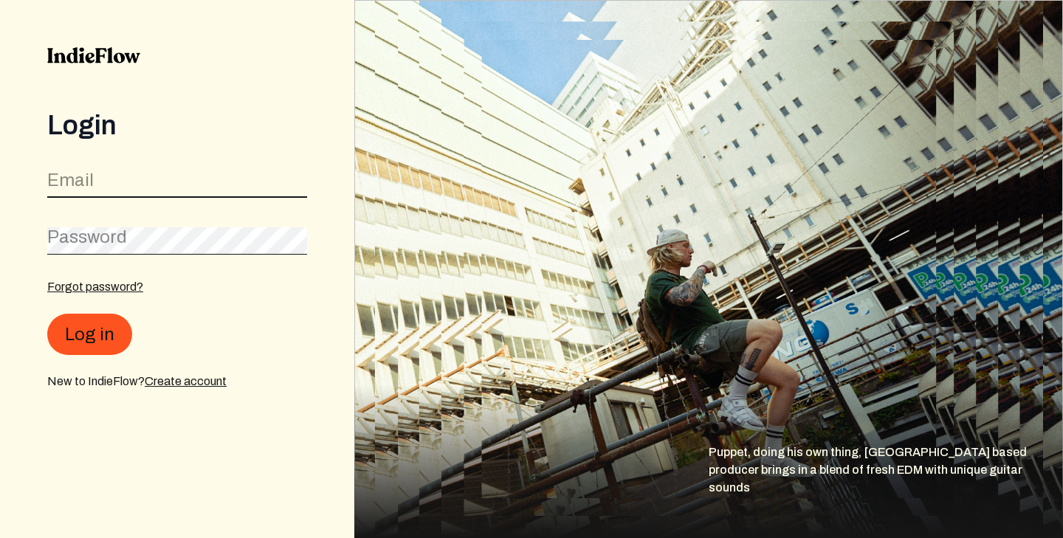
click at [202, 183] on input "email" at bounding box center [177, 184] width 260 height 28
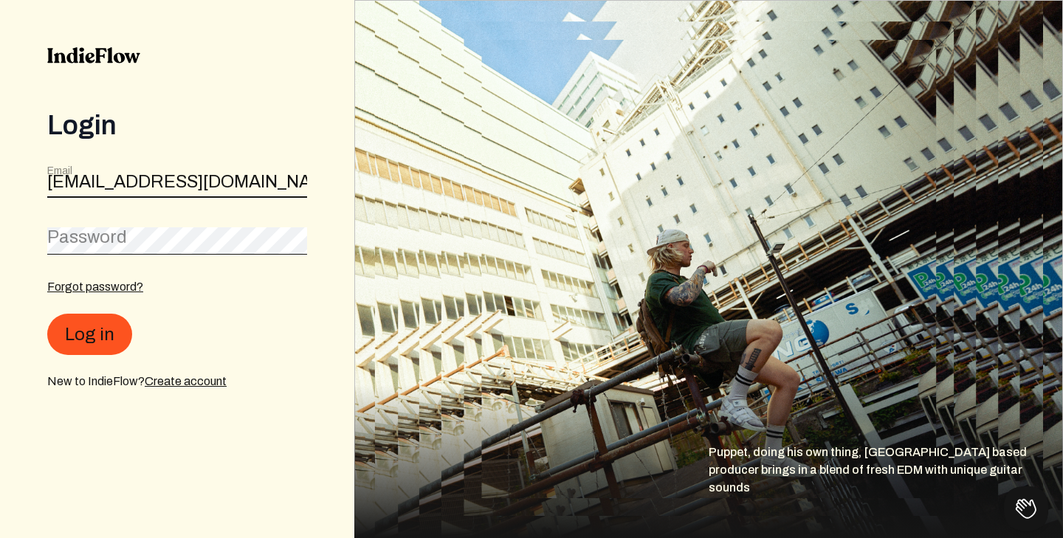
type input "[EMAIL_ADDRESS][DOMAIN_NAME]"
click at [47, 314] on button "Log in" at bounding box center [89, 334] width 85 height 41
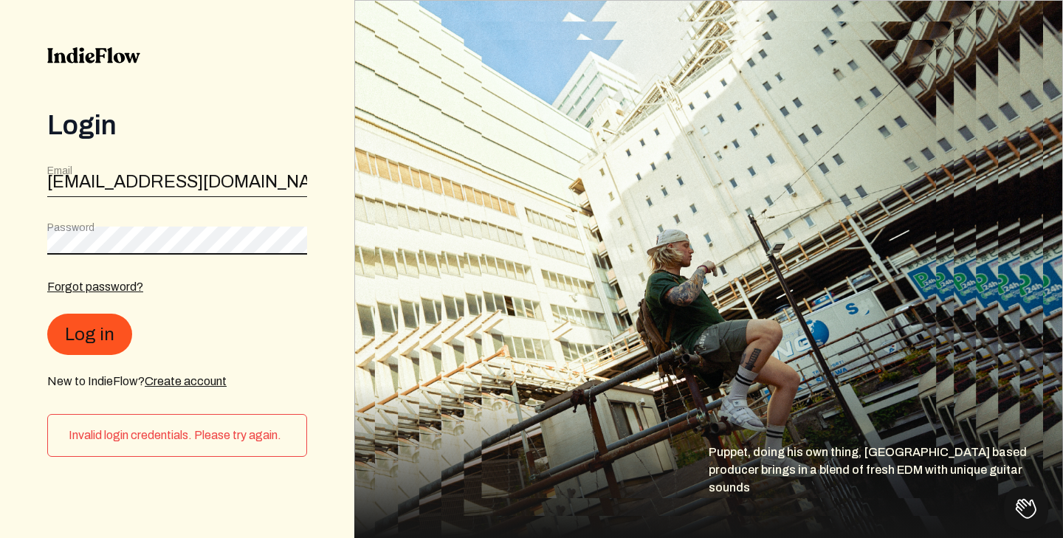
click at [47, 314] on button "Log in" at bounding box center [89, 334] width 85 height 41
click at [204, 226] on div "Password" at bounding box center [177, 238] width 260 height 34
click at [47, 314] on button "Log in" at bounding box center [89, 334] width 85 height 41
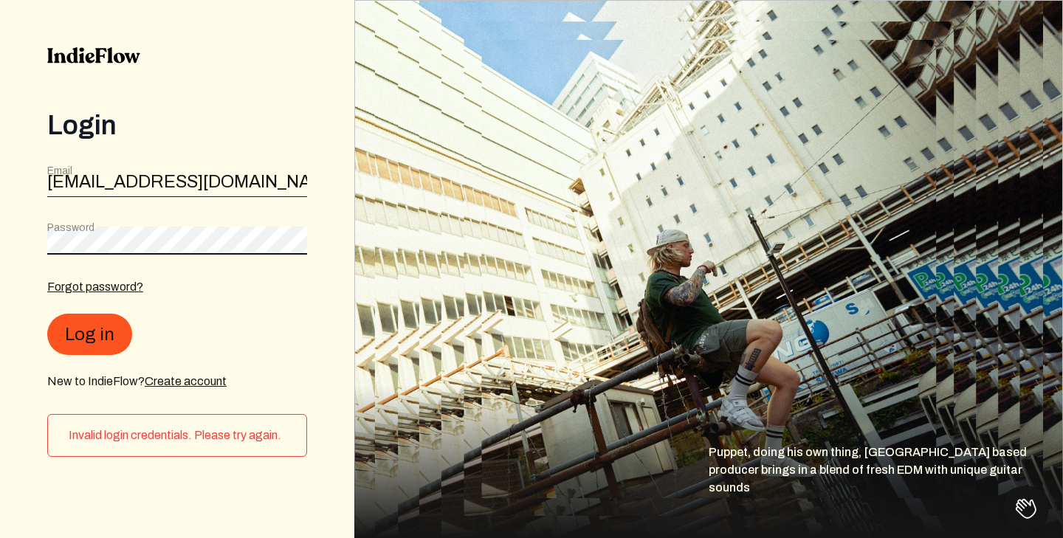
click at [47, 314] on button "Log in" at bounding box center [89, 334] width 85 height 41
click at [126, 292] on link "Forgot password?" at bounding box center [95, 287] width 96 height 13
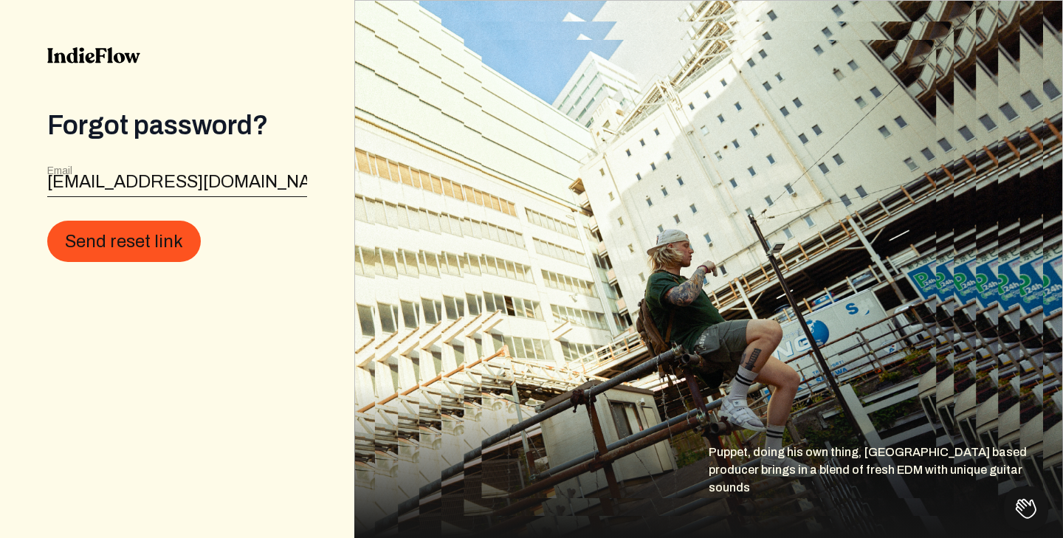
click at [107, 63] on link at bounding box center [93, 78] width 93 height 63
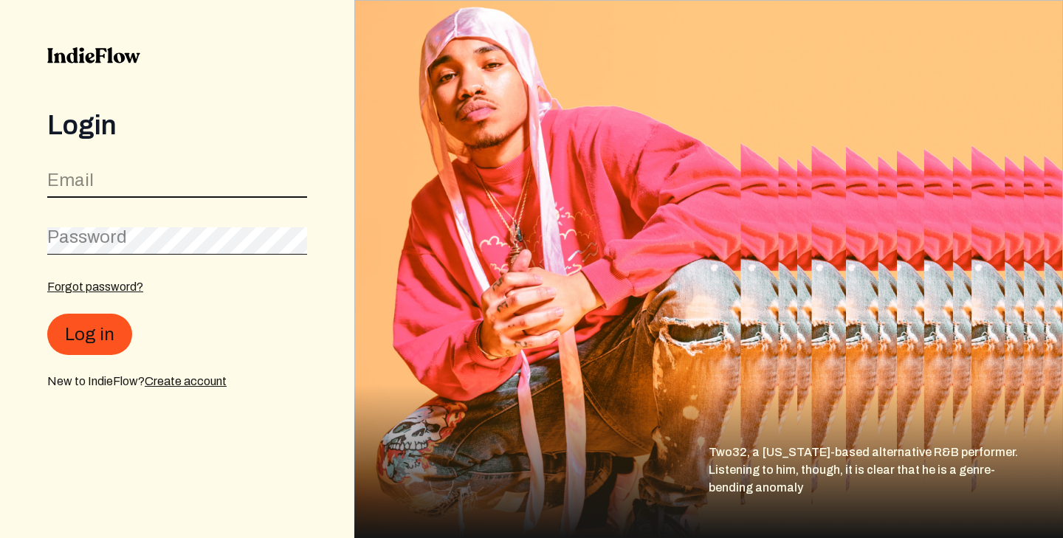
click at [290, 185] on input "email" at bounding box center [177, 184] width 260 height 28
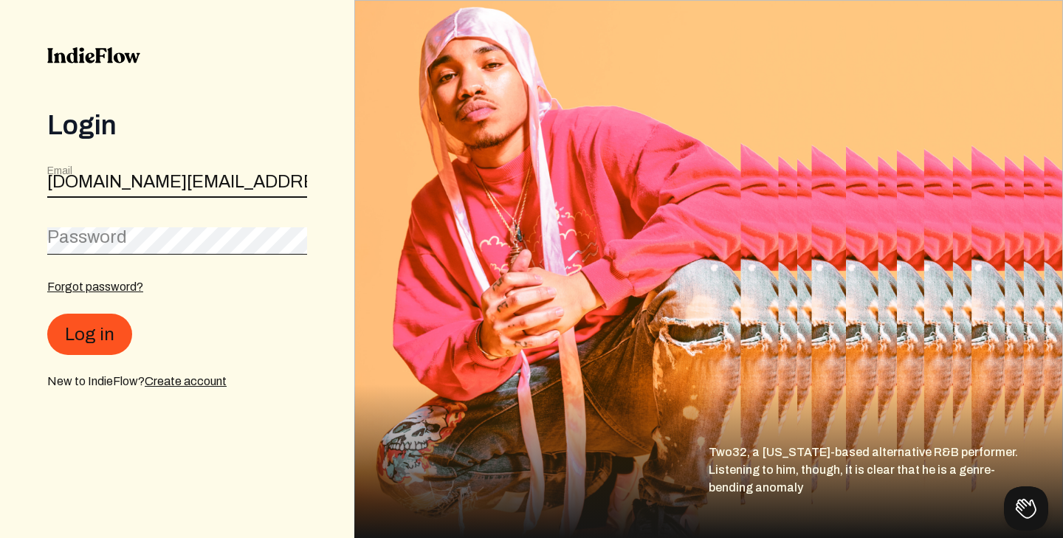
type input "[DOMAIN_NAME][EMAIL_ADDRESS][DOMAIN_NAME]"
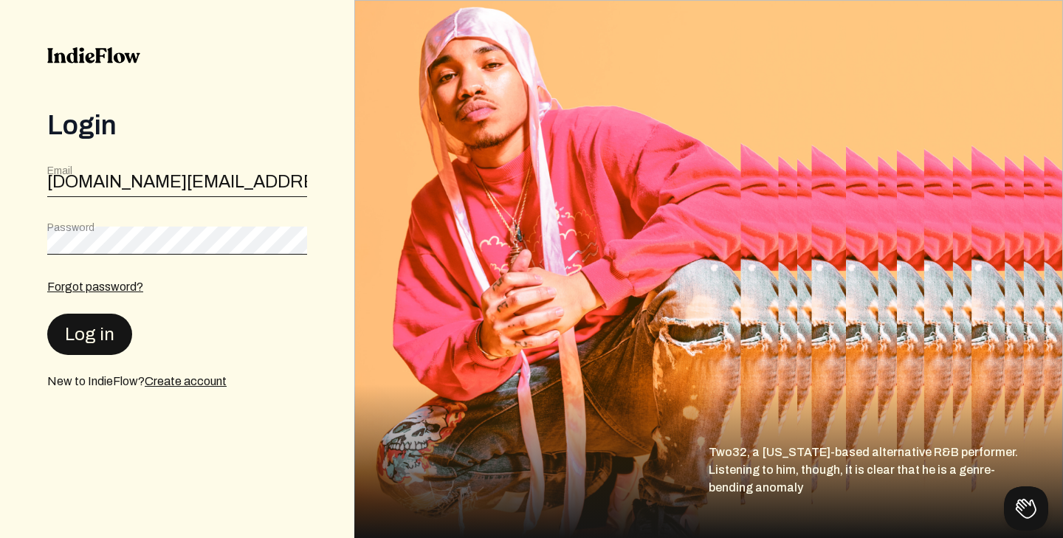
click at [89, 338] on button "Log in" at bounding box center [89, 334] width 85 height 41
click at [99, 327] on button "Log in" at bounding box center [89, 334] width 85 height 41
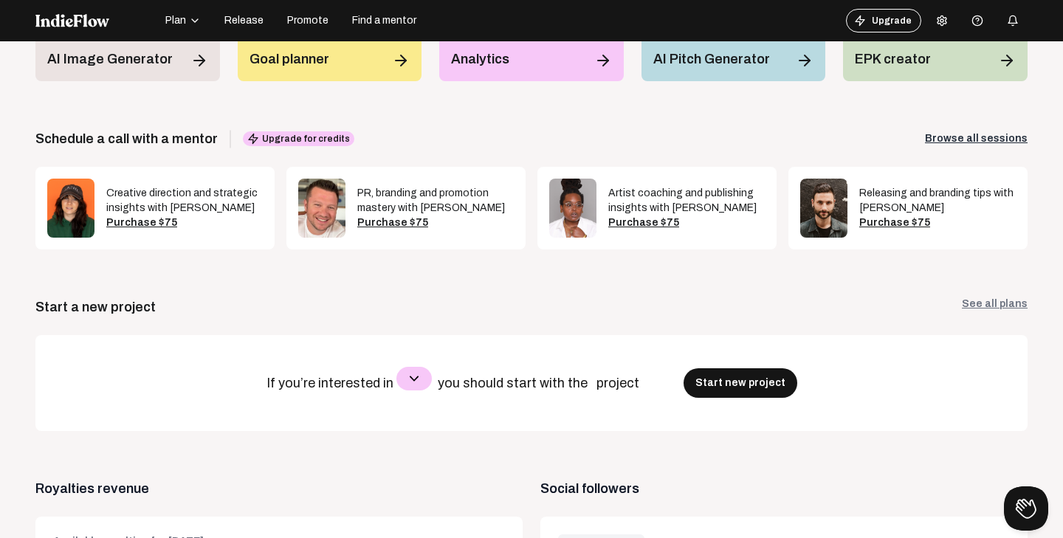
scroll to position [451, 0]
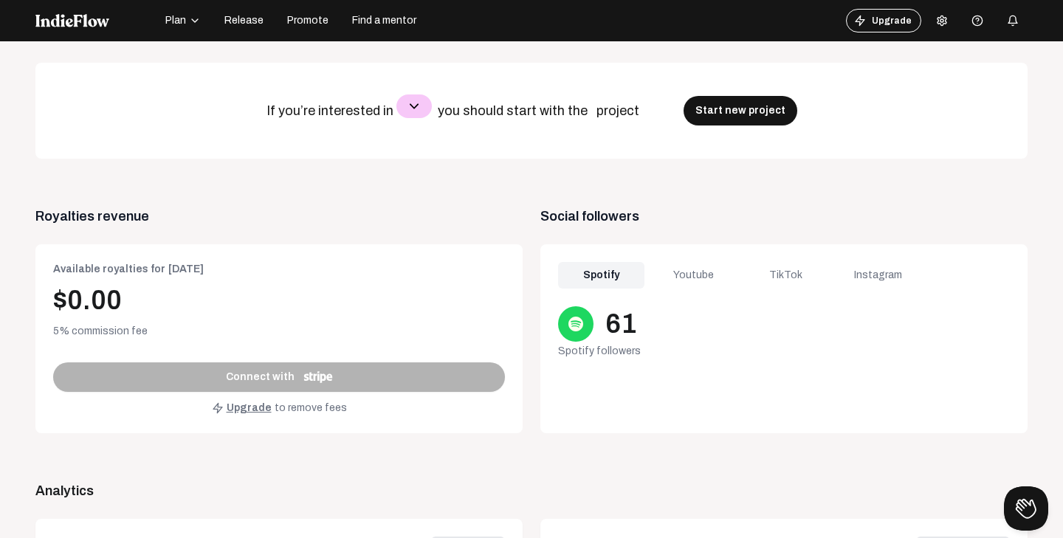
click at [702, 272] on div "Youtube" at bounding box center [693, 275] width 86 height 27
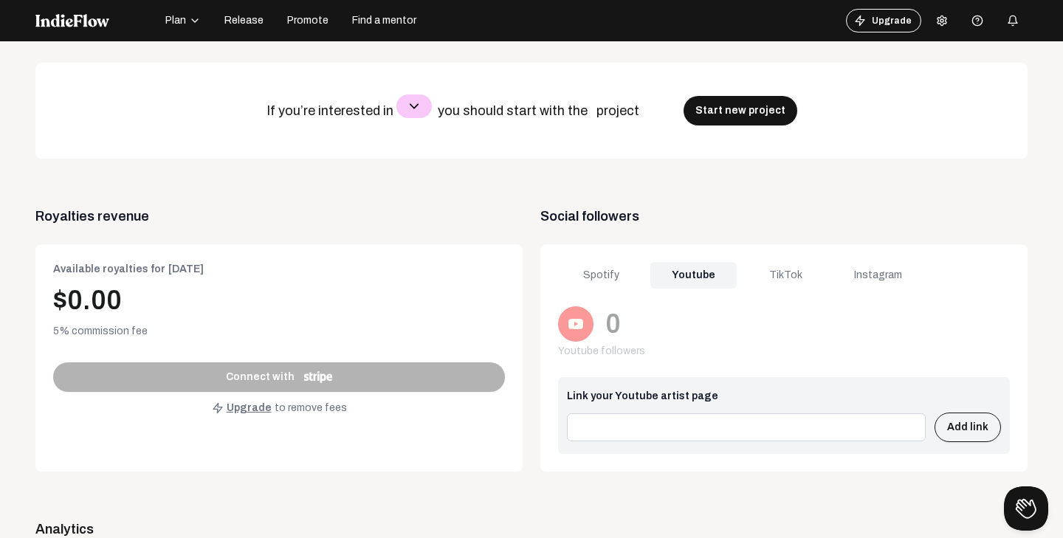
click at [789, 273] on div "TikTok" at bounding box center [786, 275] width 86 height 27
click at [870, 276] on div "Instagram" at bounding box center [878, 275] width 86 height 27
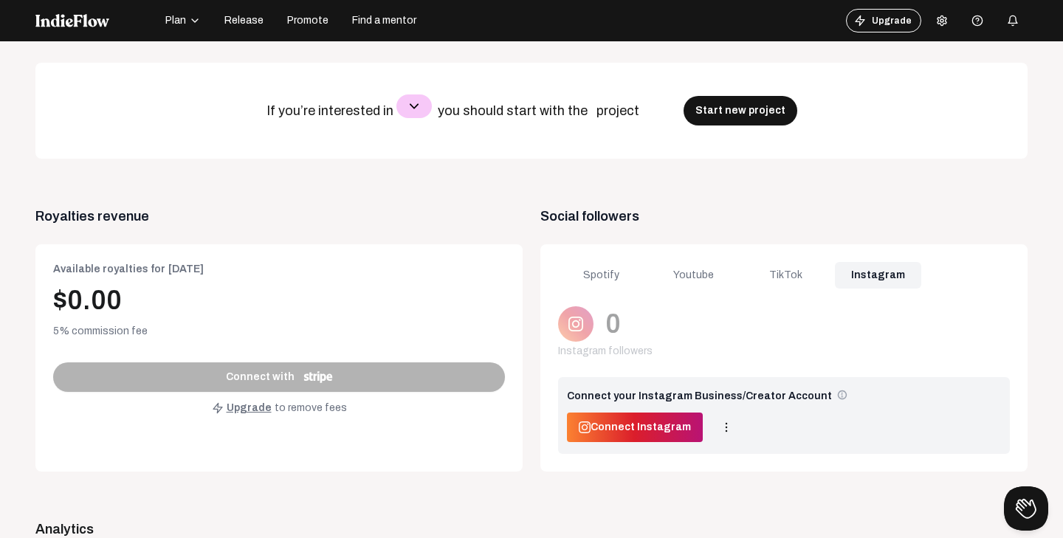
click at [622, 273] on div "Spotify" at bounding box center [601, 275] width 86 height 27
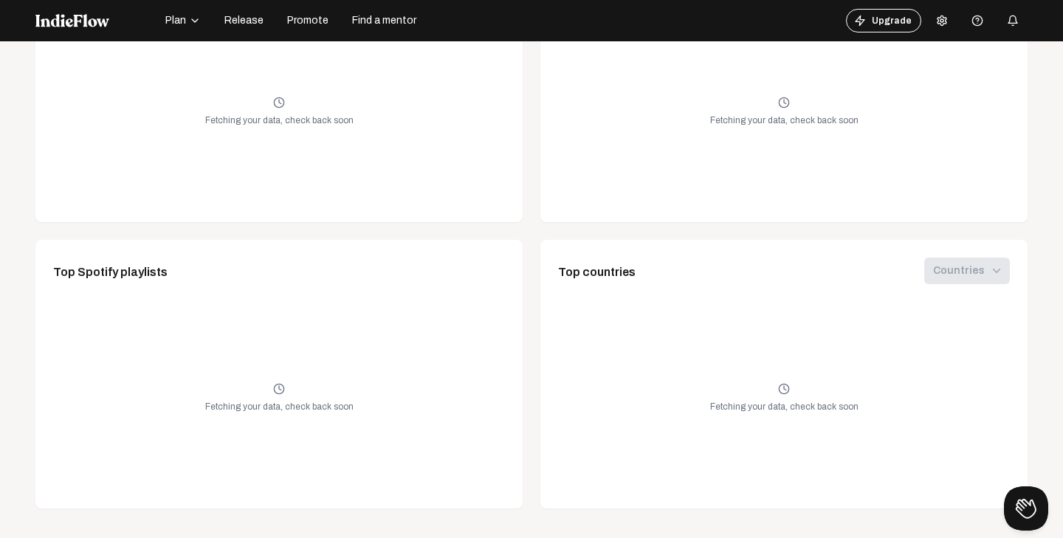
scroll to position [0, 0]
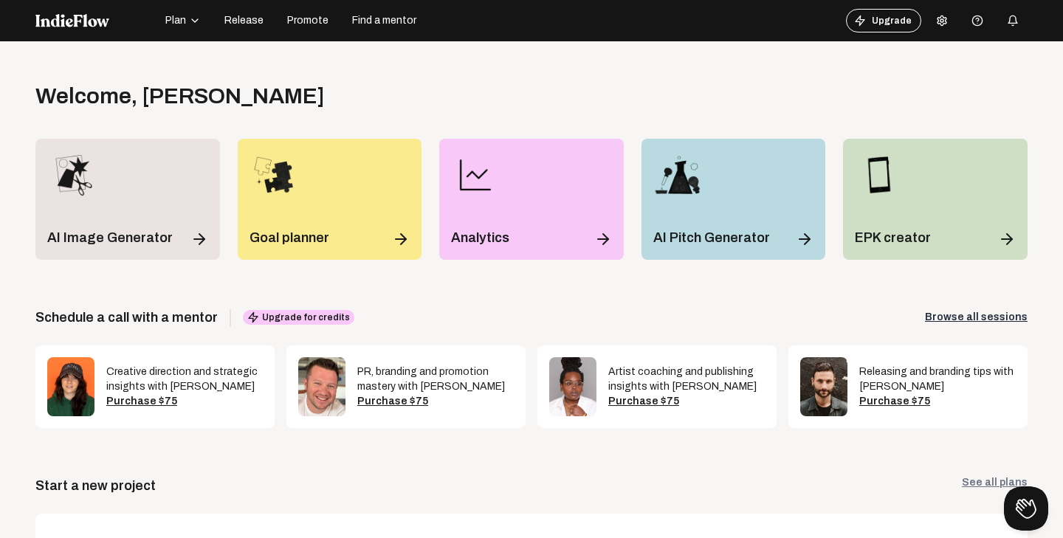
click at [197, 17] on icon "button" at bounding box center [195, 21] width 12 height 12
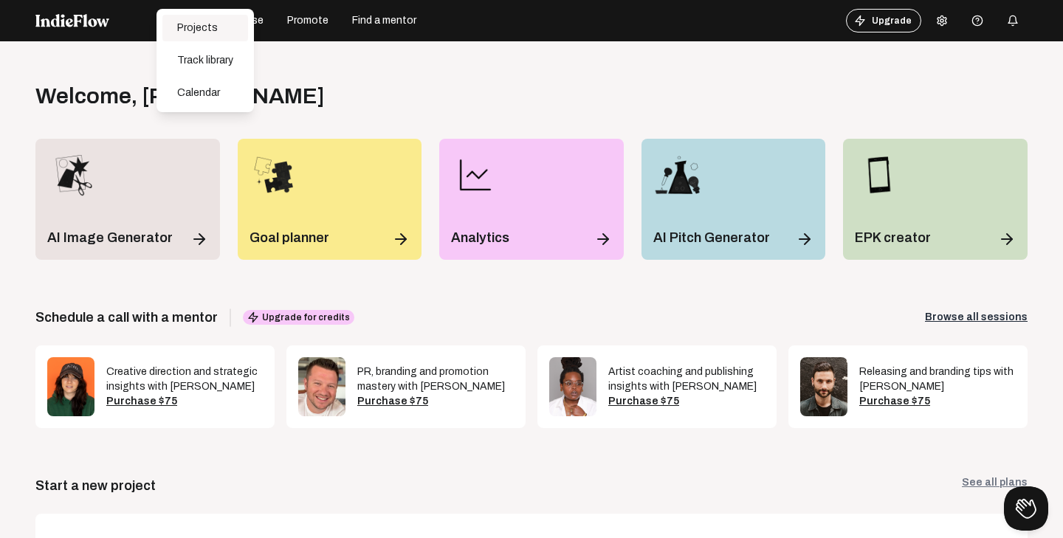
click at [203, 31] on div "Projects" at bounding box center [205, 28] width 86 height 27
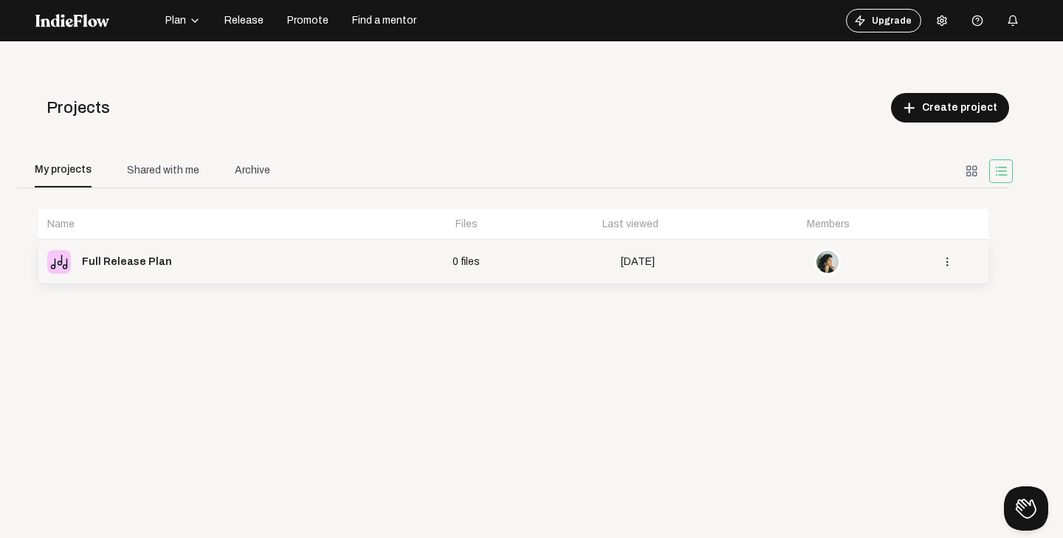
click at [693, 267] on td "3 days ago" at bounding box center [638, 262] width 226 height 44
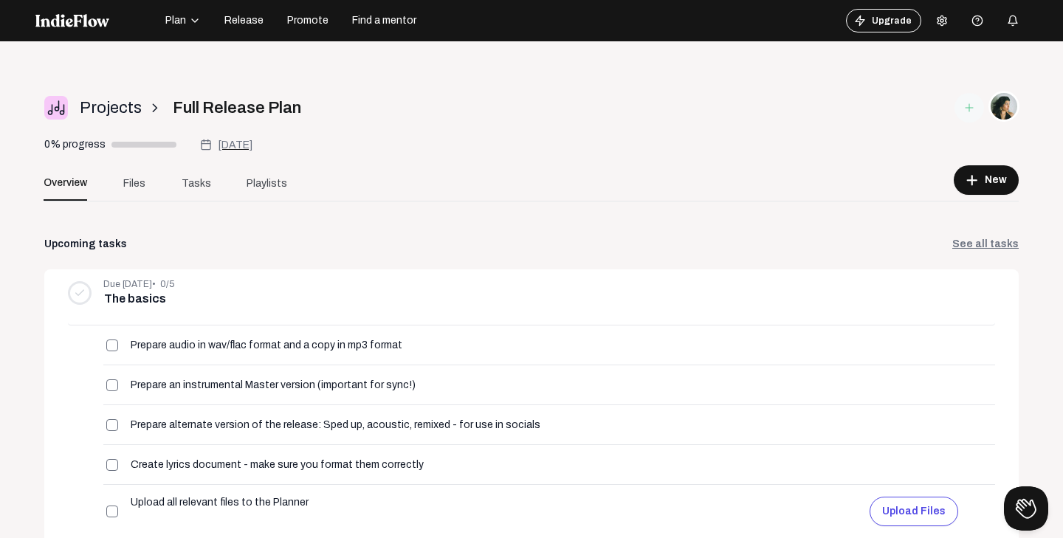
click at [252, 23] on span "Release" at bounding box center [243, 20] width 39 height 15
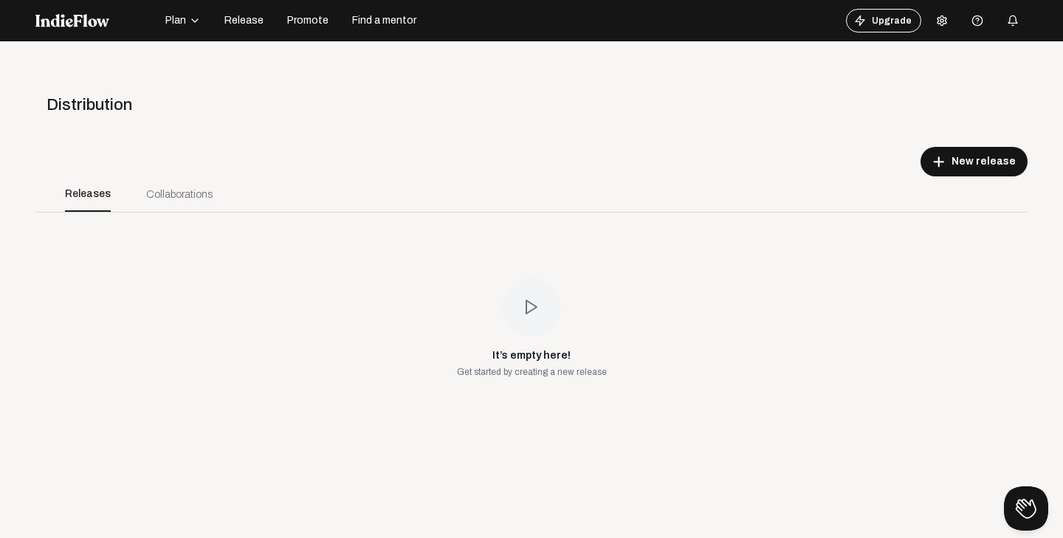
click at [268, 28] on button "Release" at bounding box center [244, 21] width 57 height 24
click at [303, 21] on span "Promote" at bounding box center [307, 20] width 41 height 15
